Goal: Information Seeking & Learning: Learn about a topic

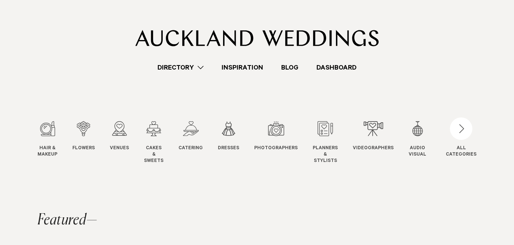
click at [185, 66] on link "Directory" at bounding box center [180, 68] width 64 height 10
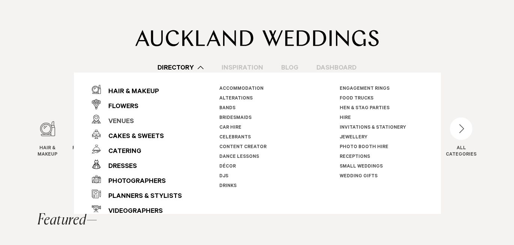
click at [115, 123] on div "Venues" at bounding box center [116, 122] width 33 height 15
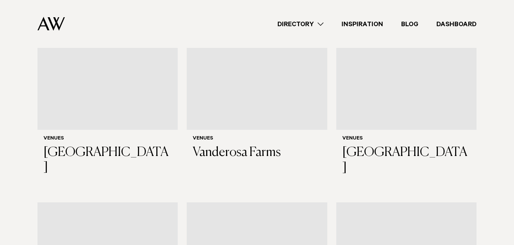
scroll to position [2530, 0]
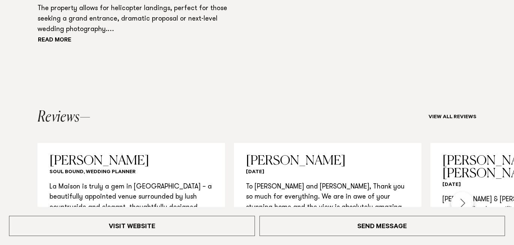
scroll to position [712, 0]
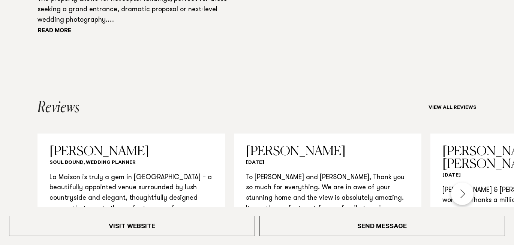
click at [45, 30] on button "Read more" at bounding box center [70, 31] width 67 height 11
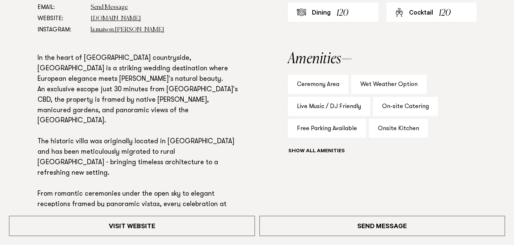
scroll to position [476, 0]
